Goal: Task Accomplishment & Management: Use online tool/utility

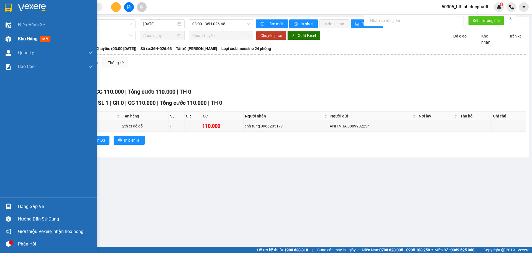
click at [26, 40] on span "Kho hàng" at bounding box center [27, 38] width 19 height 5
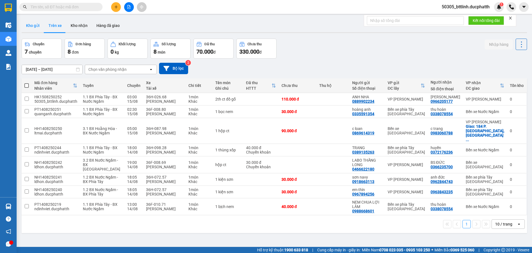
click at [24, 22] on button "Kho gửi" at bounding box center [33, 25] width 22 height 13
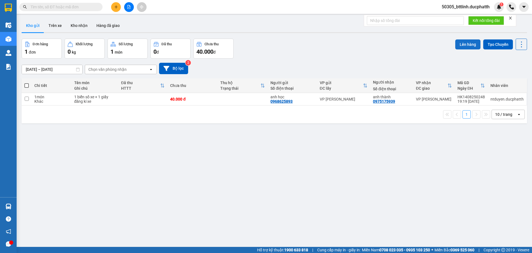
click at [469, 49] on button "Lên hàng" at bounding box center [468, 44] width 25 height 10
click at [26, 98] on input "checkbox" at bounding box center [27, 98] width 4 height 4
checkbox input "true"
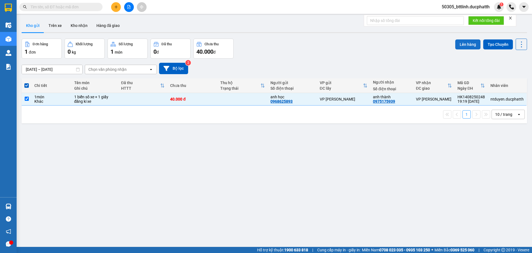
click at [471, 47] on button "Lên hàng" at bounding box center [468, 44] width 25 height 10
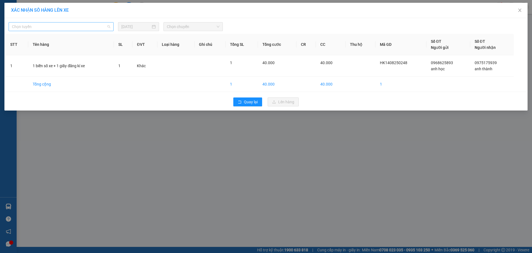
click at [90, 26] on span "Chọn tuyến" at bounding box center [61, 26] width 98 height 8
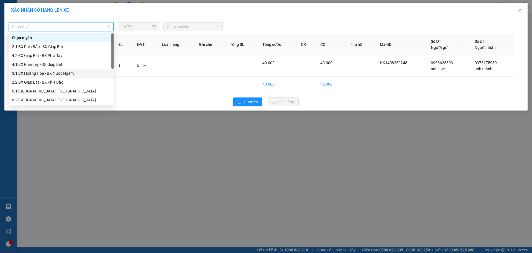
click at [69, 77] on div "3.1 BX Hoằng Hóa - BX Nước Ngầm" at bounding box center [61, 73] width 105 height 9
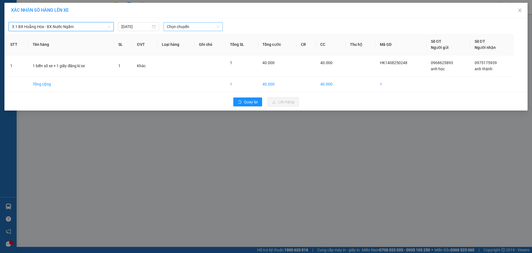
click at [199, 25] on span "Chọn chuyến" at bounding box center [193, 26] width 53 height 8
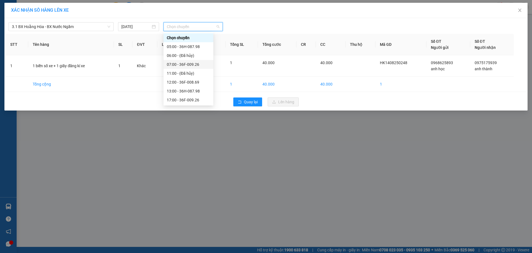
click at [182, 65] on div "07:00 - 36F-009.26" at bounding box center [188, 64] width 43 height 6
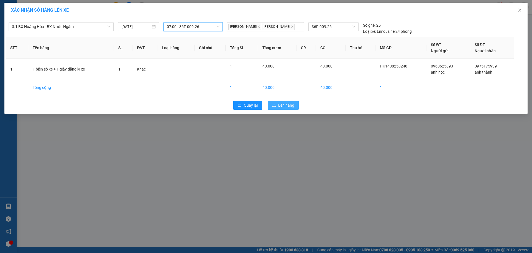
click at [287, 104] on span "Lên hàng" at bounding box center [286, 105] width 16 height 6
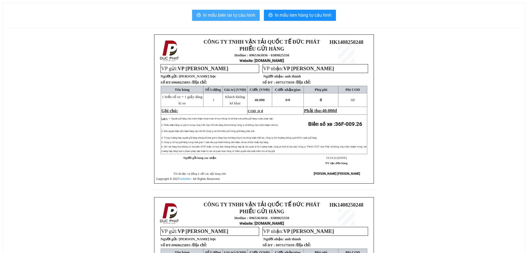
click at [218, 16] on span "In mẫu biên lai tự cấu hình" at bounding box center [229, 15] width 52 height 7
